Goal: Check status

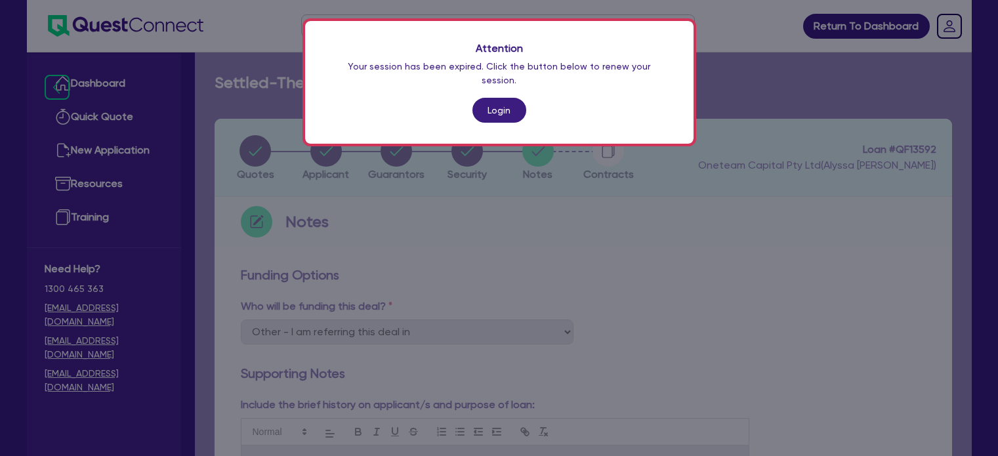
select select "Other"
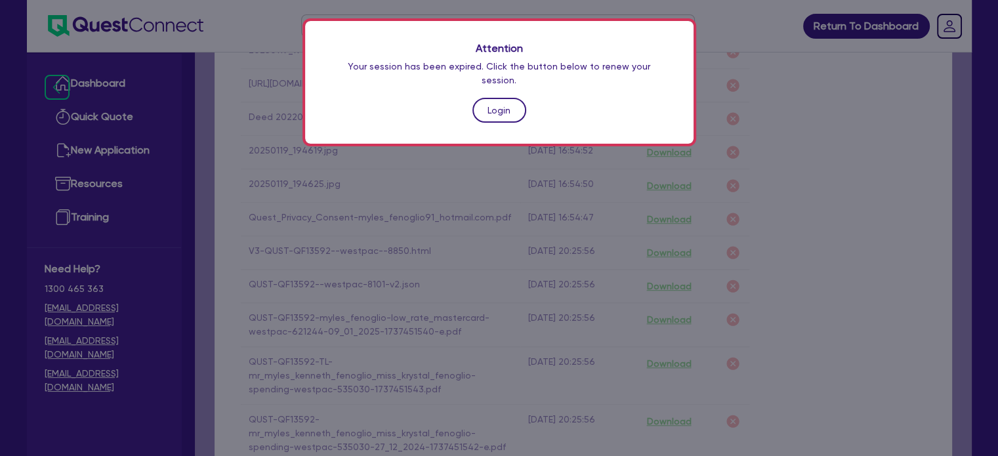
click at [485, 98] on link "Login" at bounding box center [499, 110] width 54 height 25
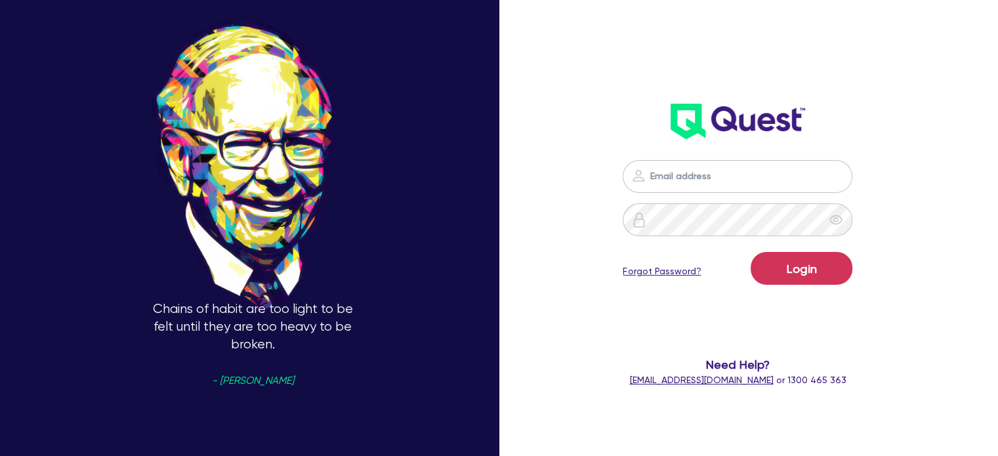
click at [646, 176] on img at bounding box center [638, 176] width 16 height 16
click at [688, 178] on input "email" at bounding box center [738, 176] width 230 height 33
type input "[EMAIL_ADDRESS][PERSON_NAME][DOMAIN_NAME]"
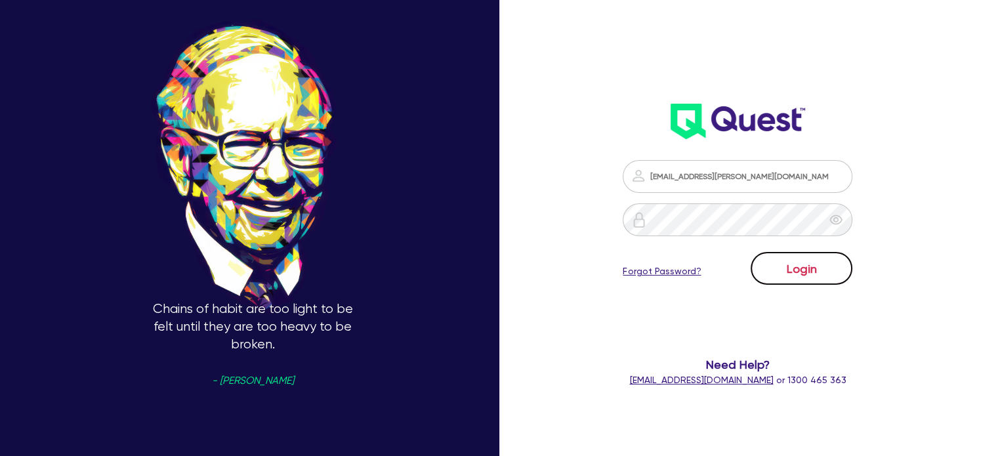
click at [829, 272] on button "Login" at bounding box center [802, 268] width 102 height 33
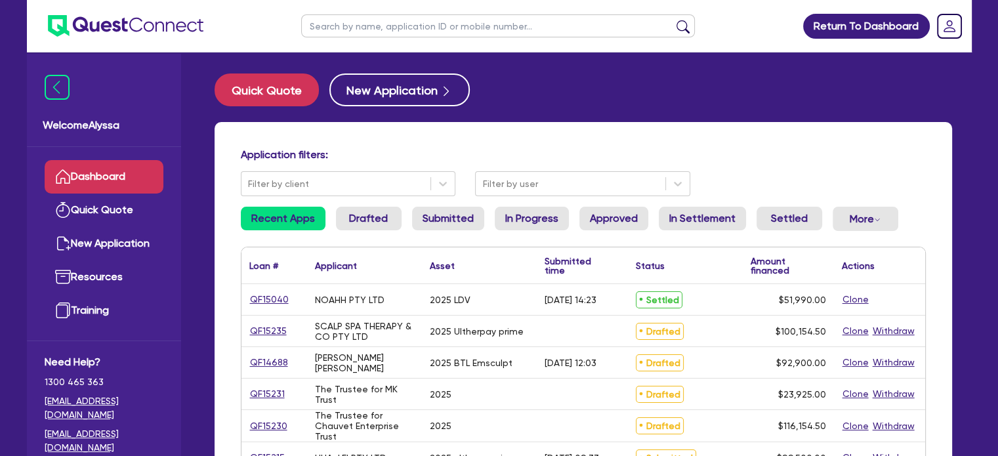
click at [329, 35] on input "text" at bounding box center [498, 25] width 394 height 23
type input "[GEOGRAPHIC_DATA]"
click at [672, 20] on button "submit" at bounding box center [682, 29] width 21 height 18
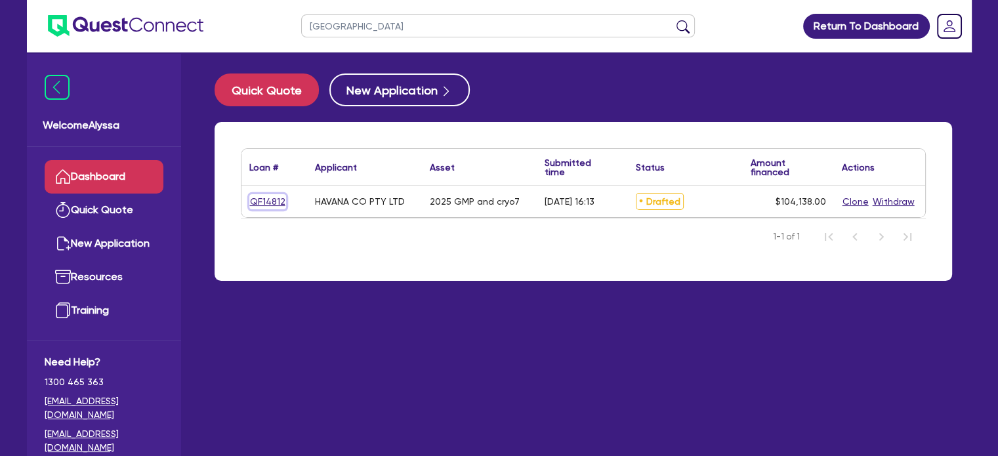
click at [265, 203] on link "QF14812" at bounding box center [267, 201] width 37 height 15
select select "TERTIARY_ASSETS"
select select "BEAUTY_EQUIPMENT"
